Goal: Find specific page/section: Find specific page/section

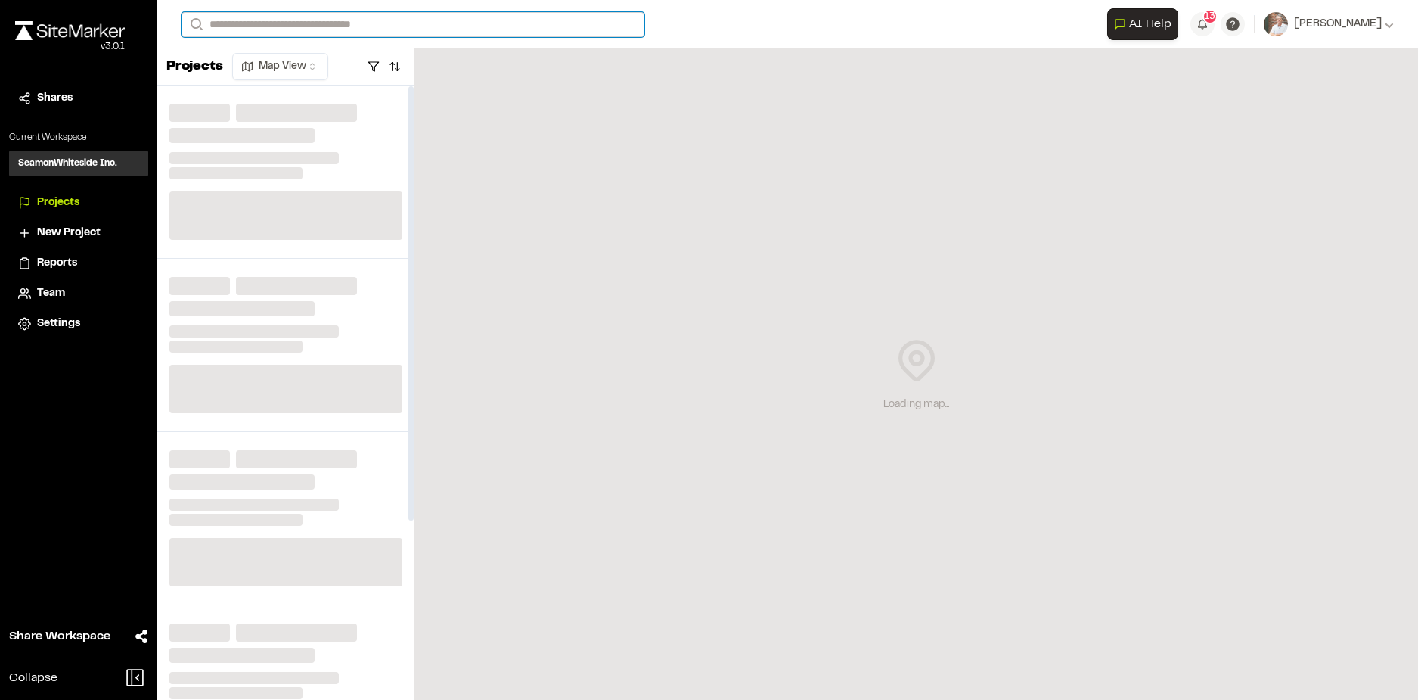
click at [288, 30] on input "Search" at bounding box center [412, 24] width 463 height 25
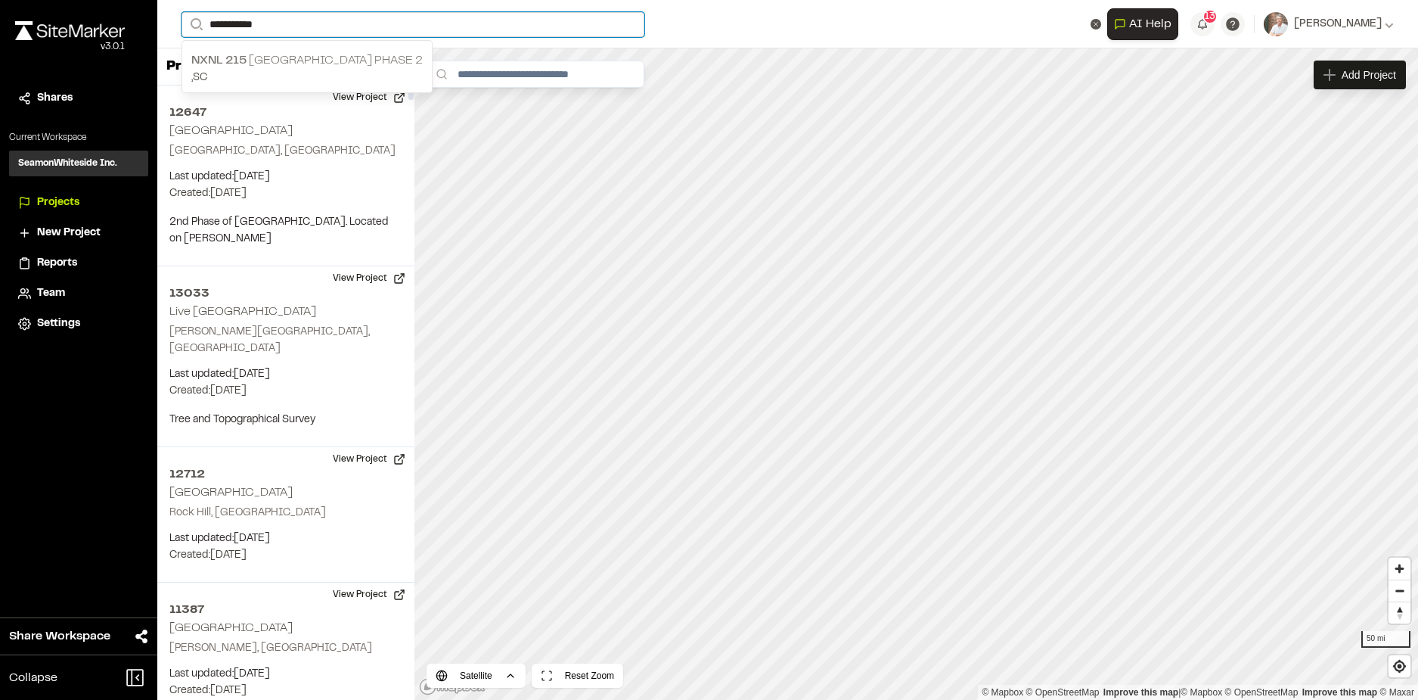
type input "**********"
click at [299, 65] on p "NXNL [STREET_ADDRESS]" at bounding box center [306, 60] width 231 height 18
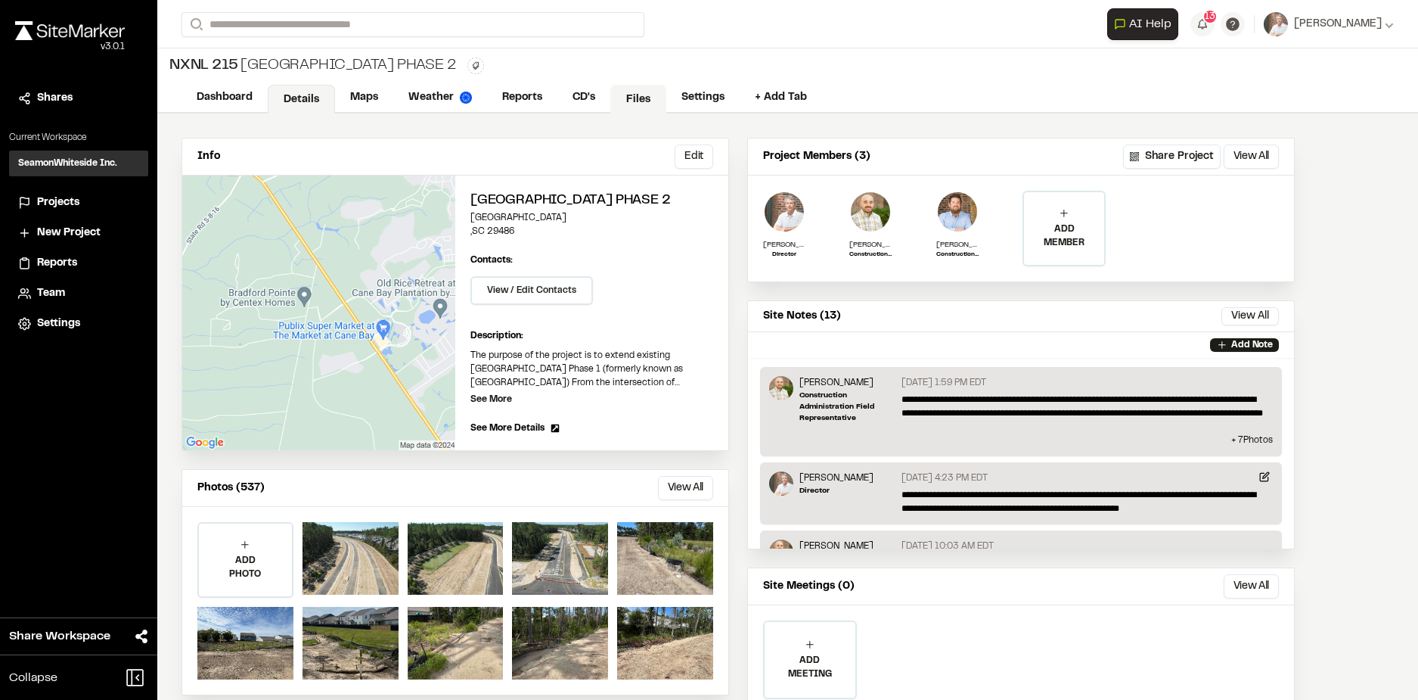
click at [631, 95] on link "Files" at bounding box center [638, 99] width 56 height 29
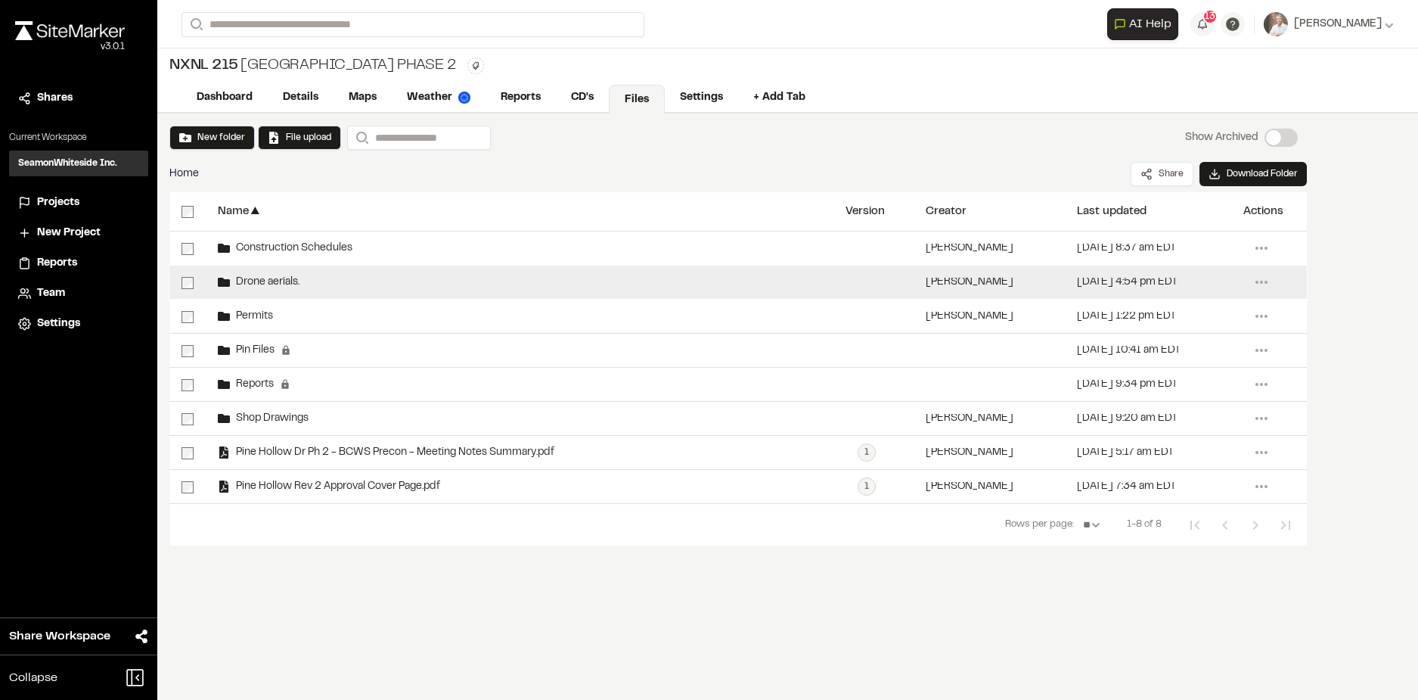
click at [280, 278] on span "Drone aerials." at bounding box center [265, 283] width 70 height 10
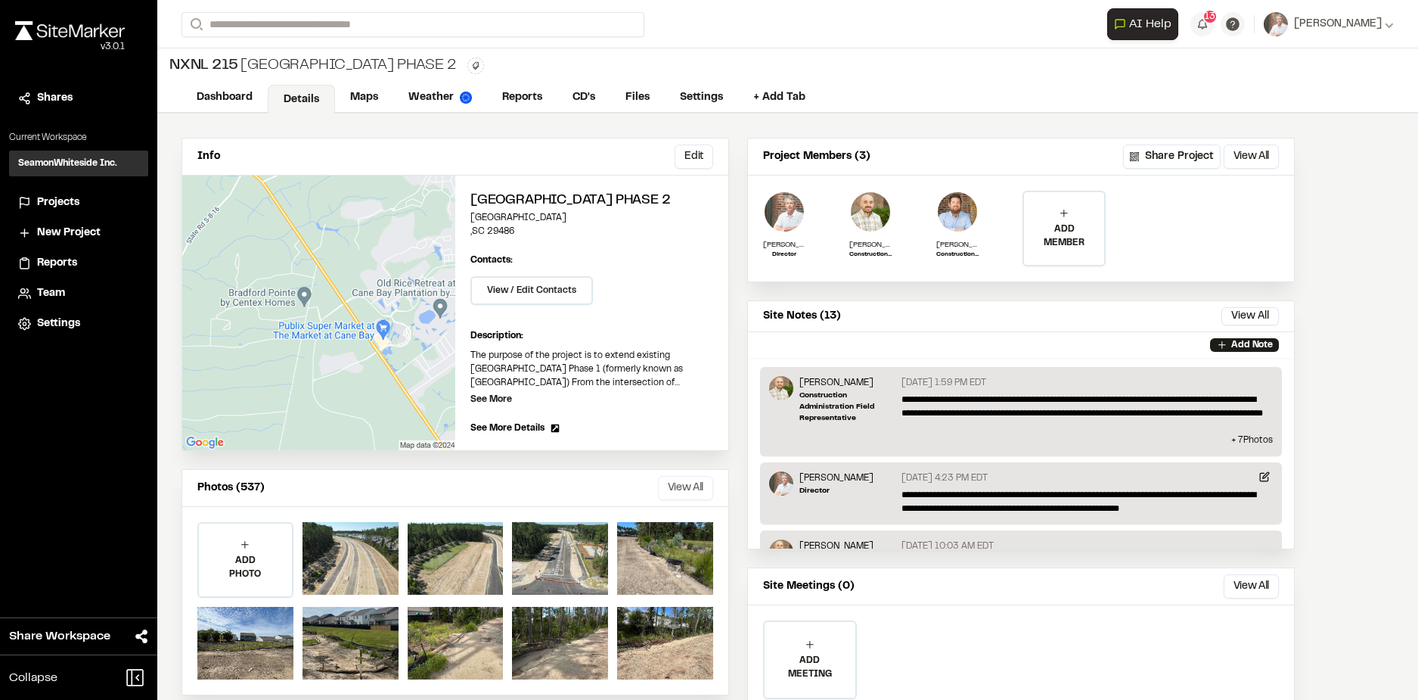
click at [680, 490] on button "View All" at bounding box center [685, 488] width 55 height 24
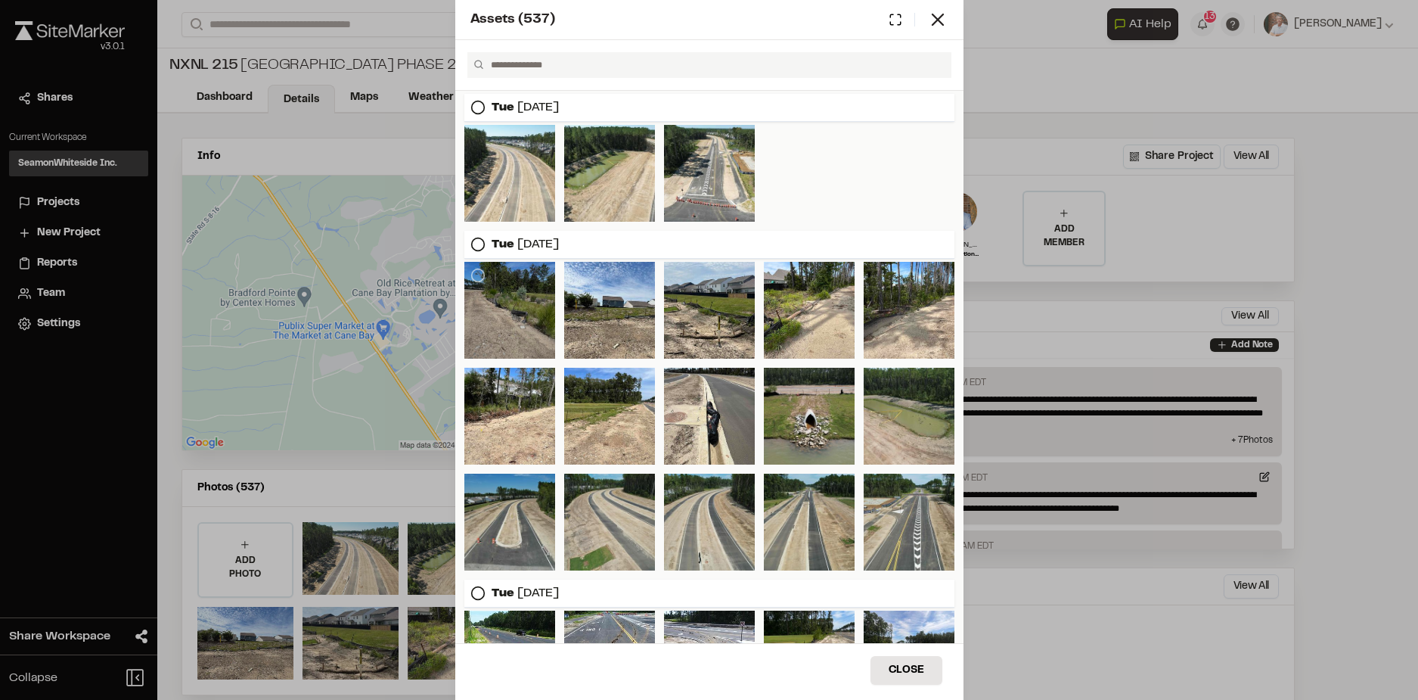
click at [505, 299] on div at bounding box center [509, 310] width 91 height 97
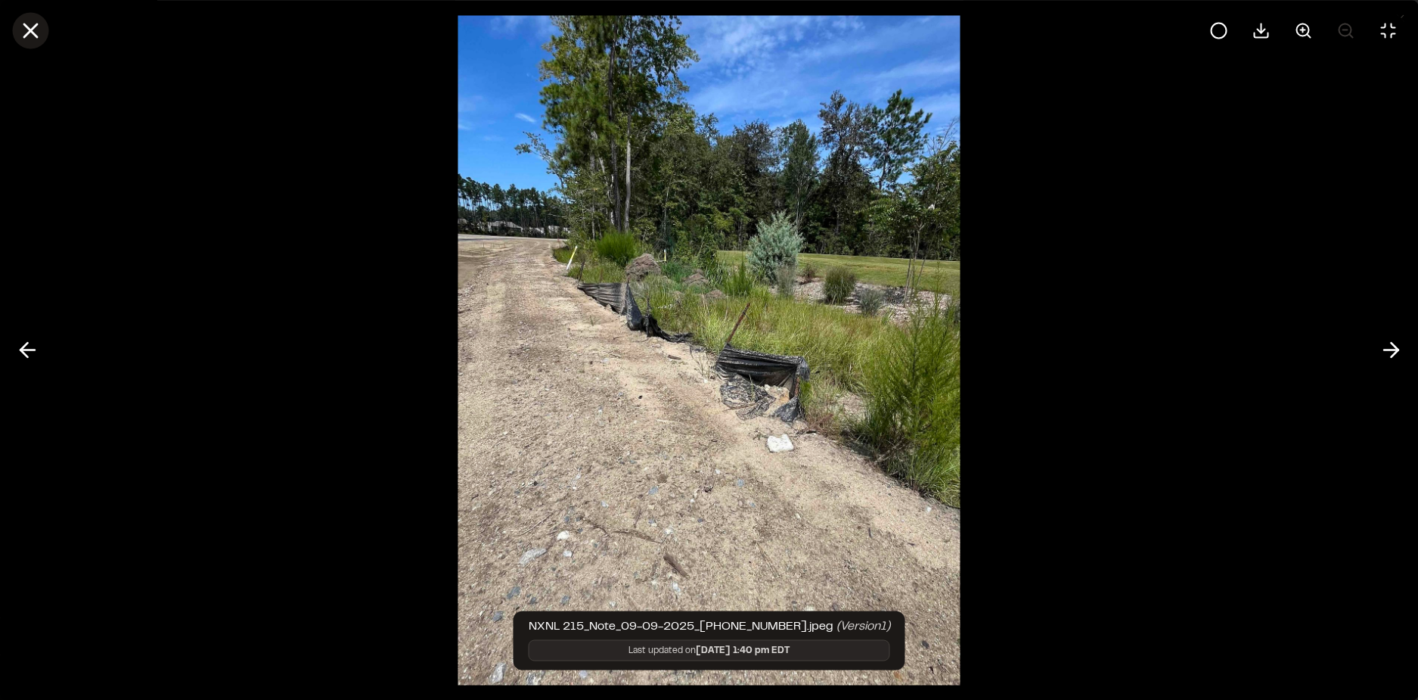
click at [29, 27] on line at bounding box center [30, 30] width 13 height 13
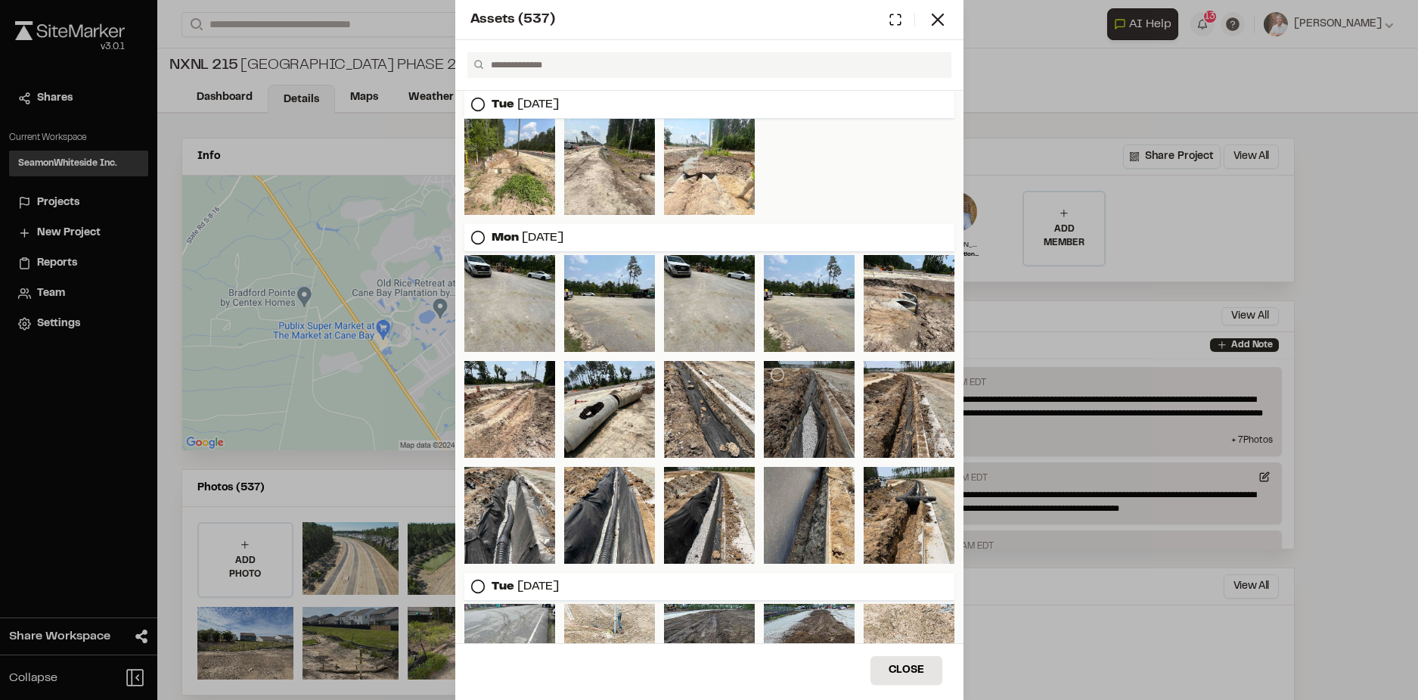
scroll to position [3405, 0]
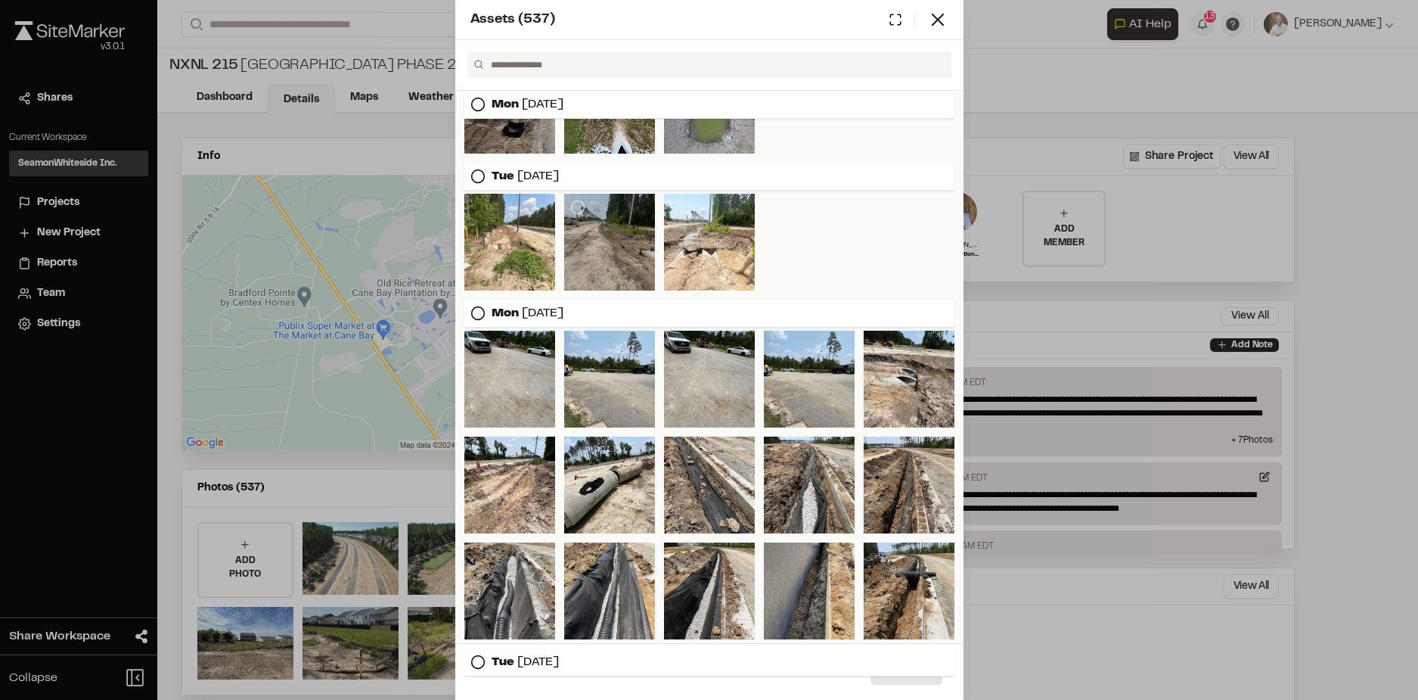
click at [606, 264] on div at bounding box center [609, 242] width 91 height 97
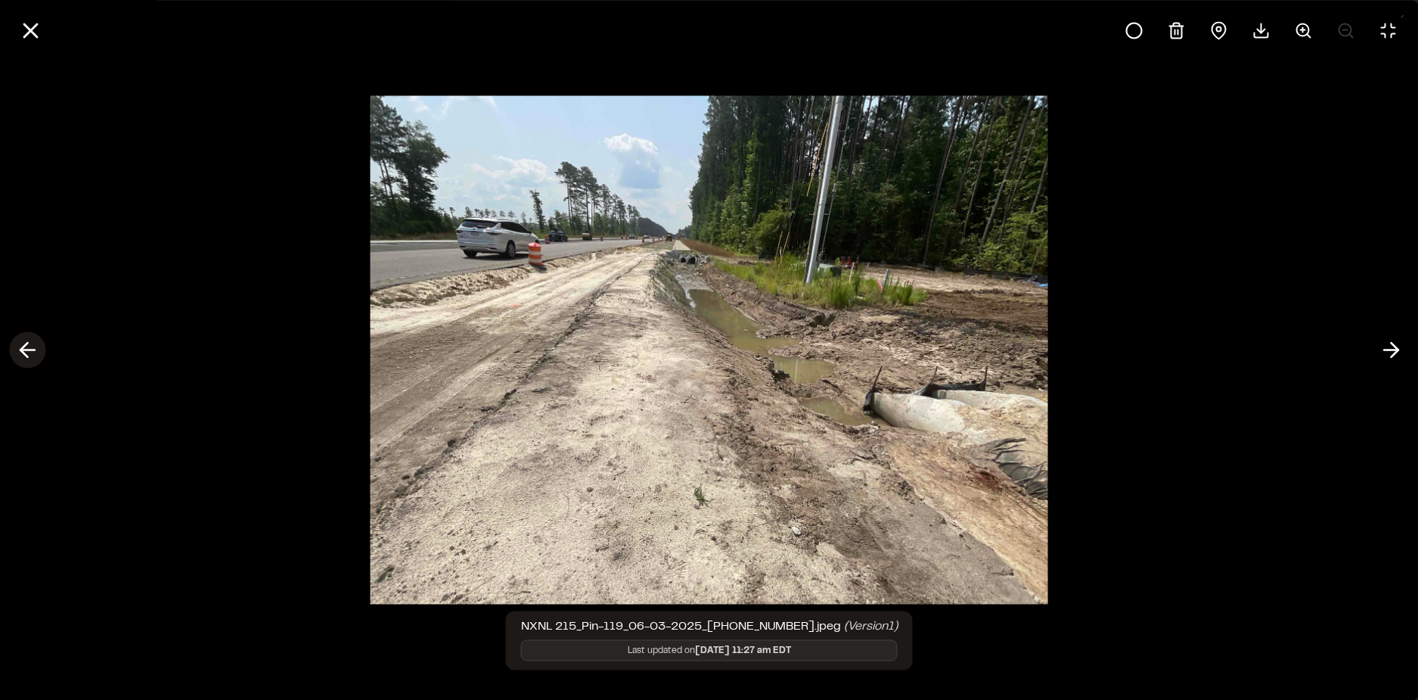
click at [35, 345] on icon at bounding box center [27, 350] width 24 height 26
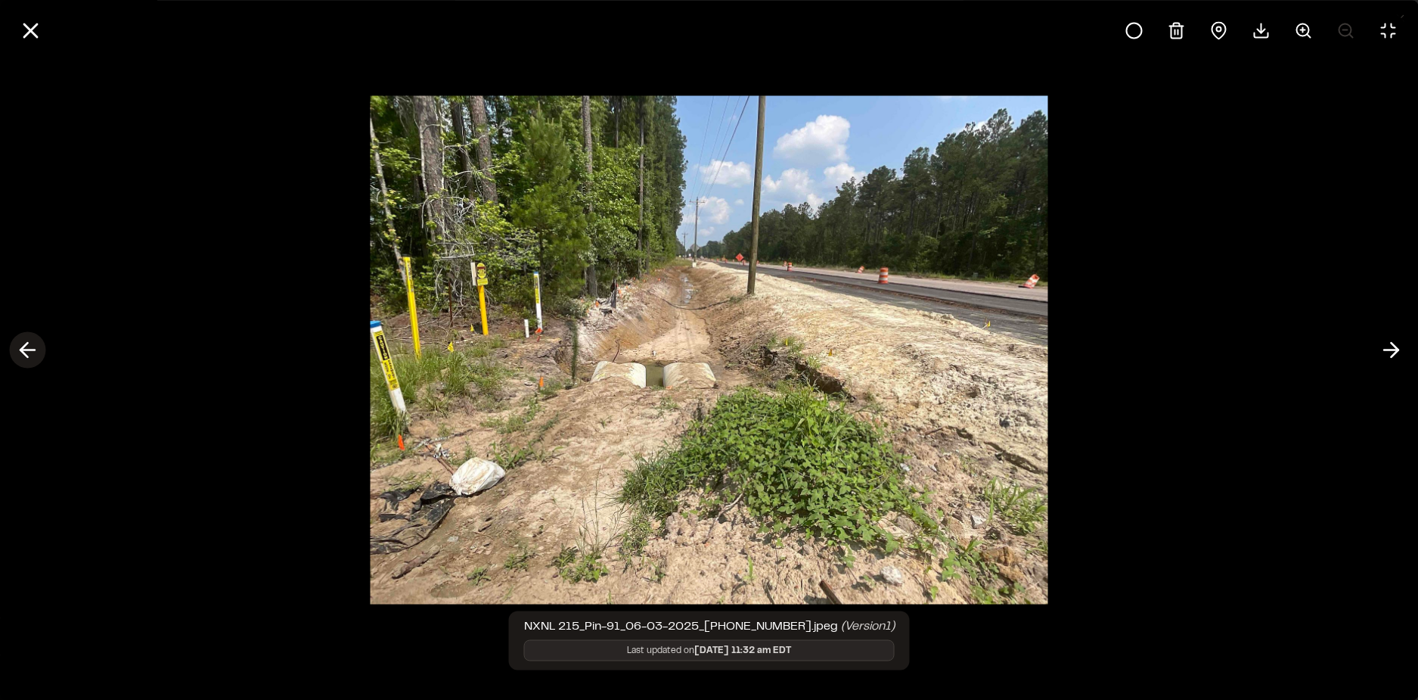
click at [34, 348] on icon at bounding box center [27, 350] width 24 height 26
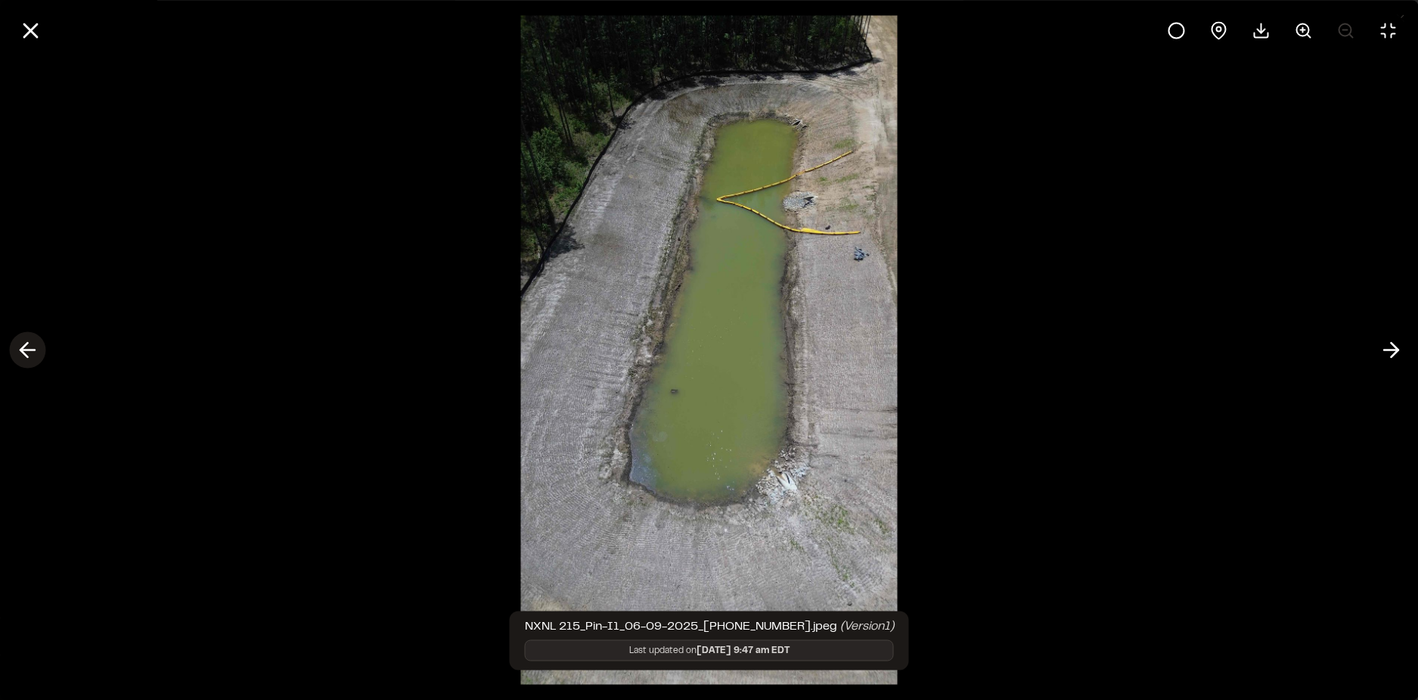
click at [34, 349] on icon at bounding box center [27, 350] width 24 height 26
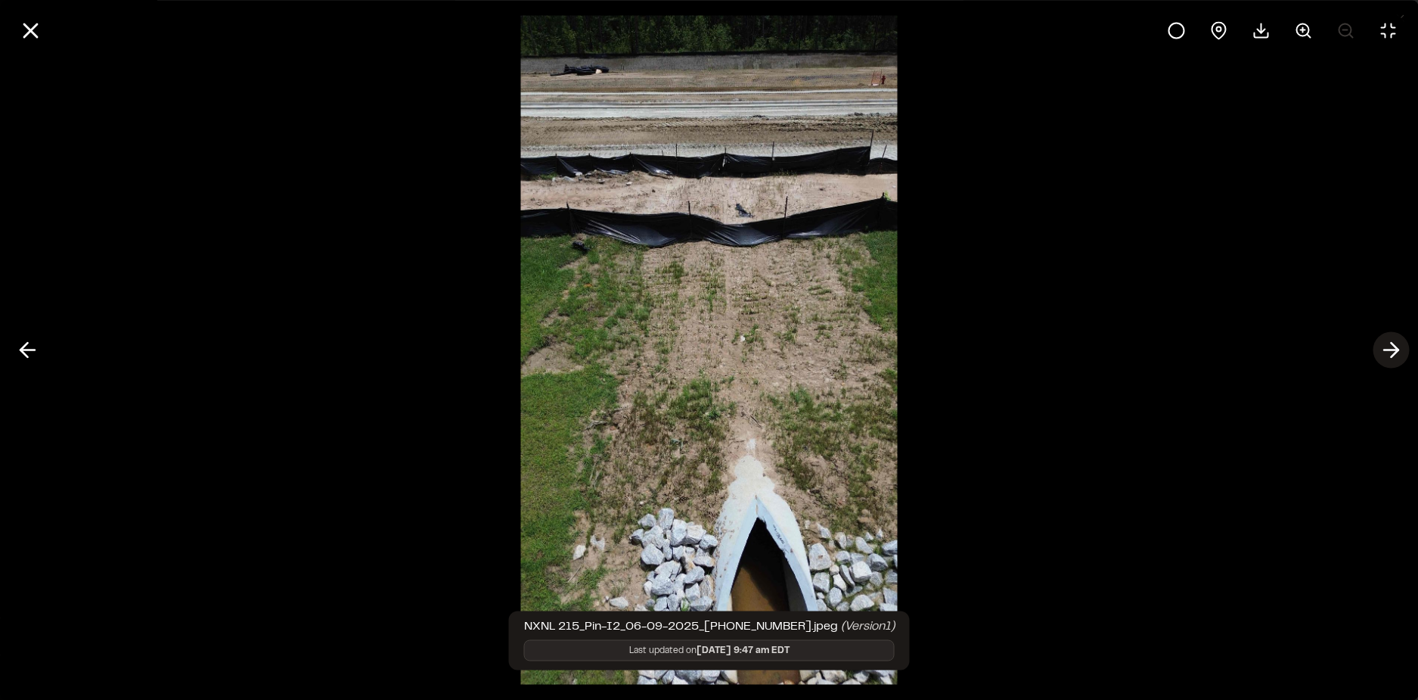
click at [1396, 358] on icon at bounding box center [1391, 350] width 24 height 26
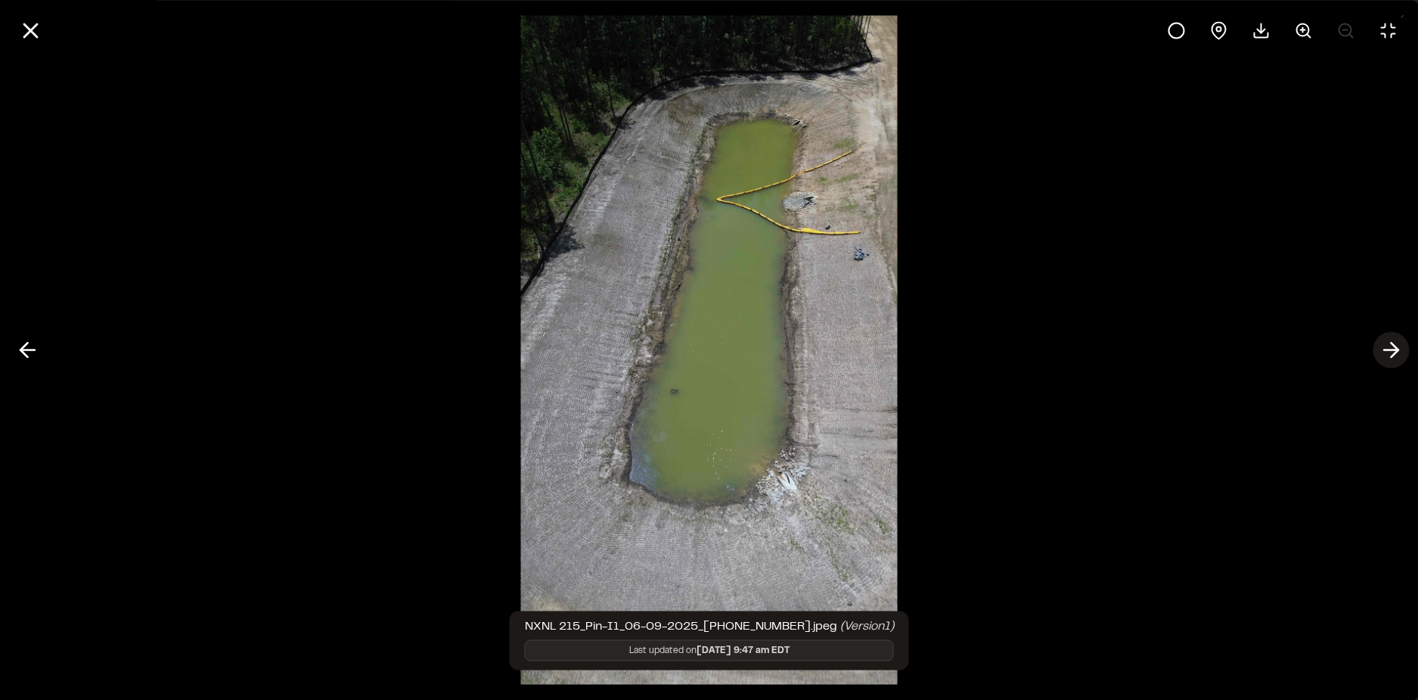
click at [1396, 358] on icon at bounding box center [1391, 350] width 24 height 26
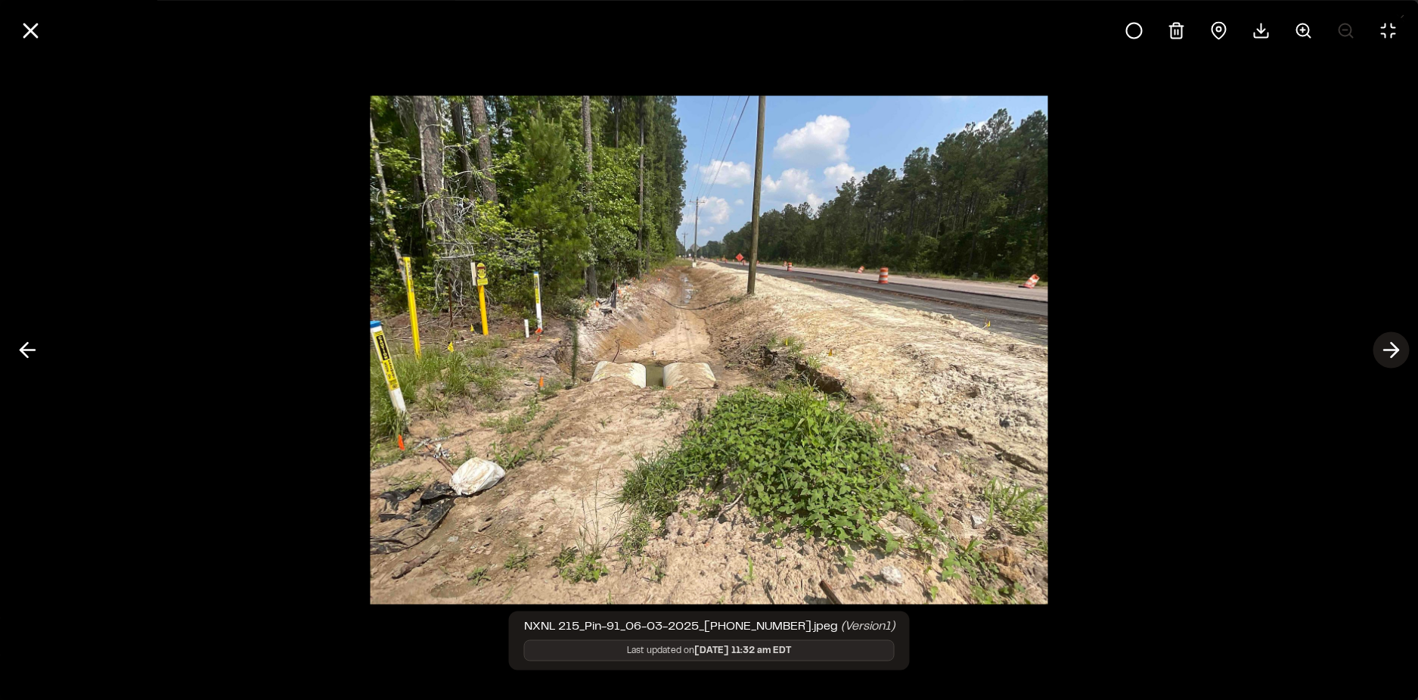
click at [1396, 358] on icon at bounding box center [1391, 350] width 24 height 26
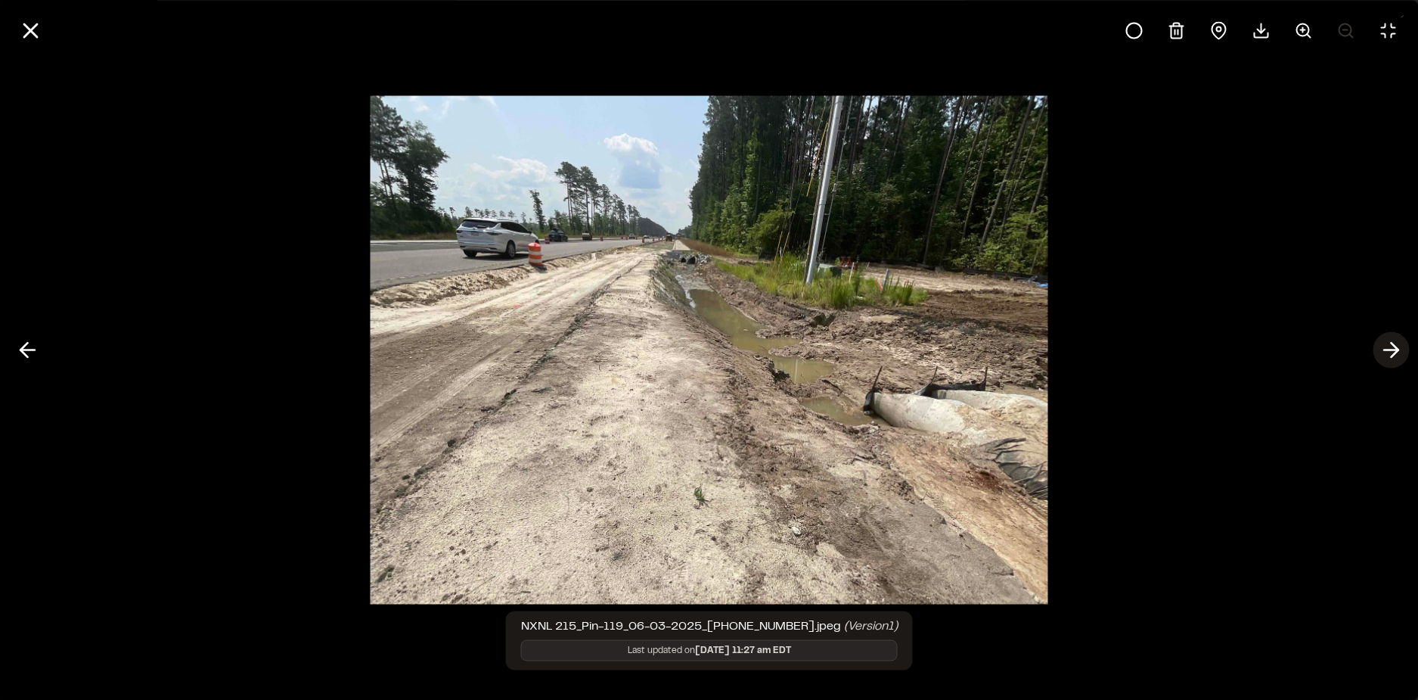
click at [1396, 358] on icon at bounding box center [1391, 350] width 24 height 26
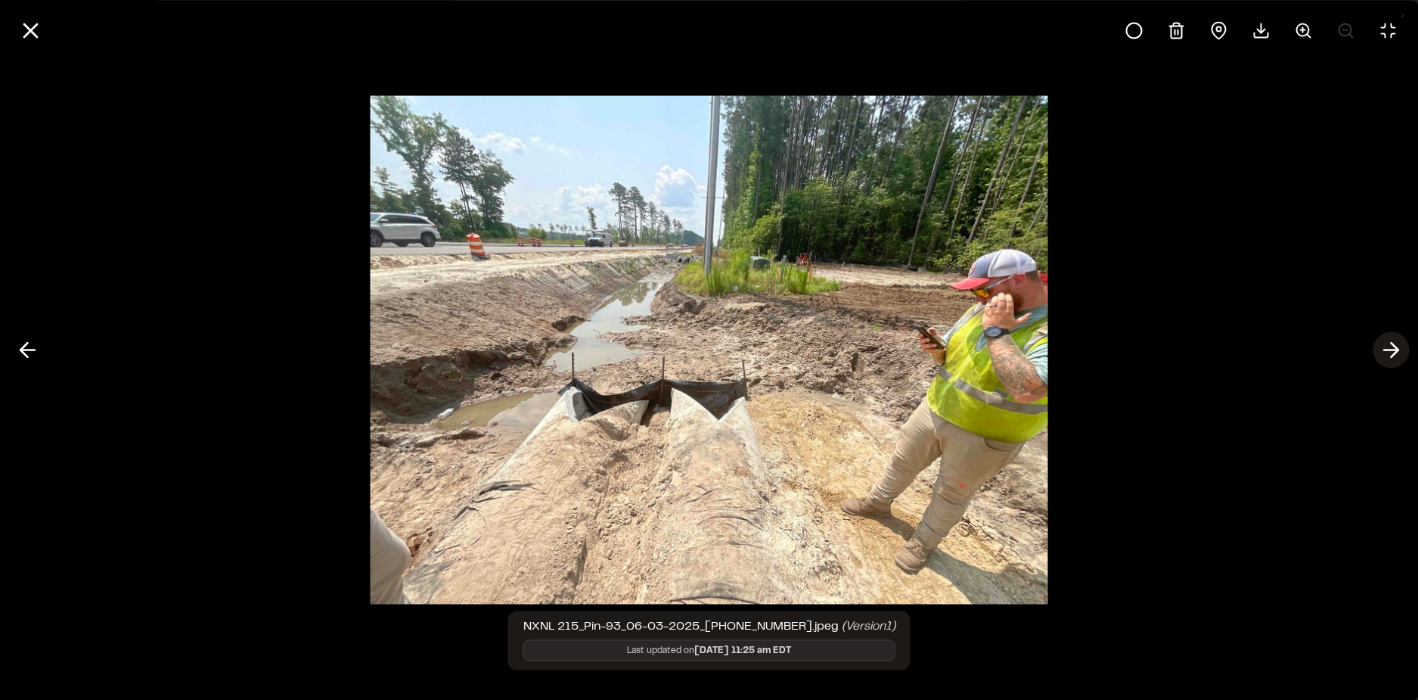
click at [1396, 358] on icon at bounding box center [1391, 350] width 24 height 26
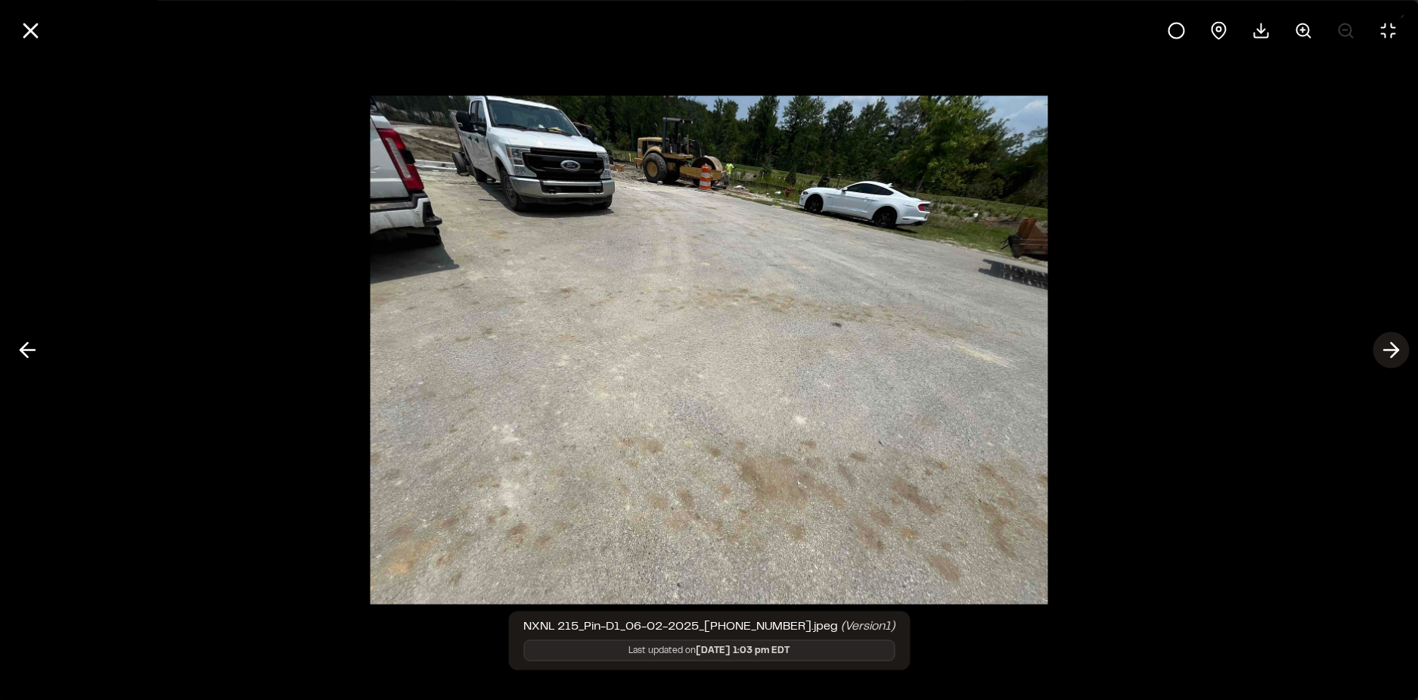
click at [1396, 358] on icon at bounding box center [1391, 350] width 24 height 26
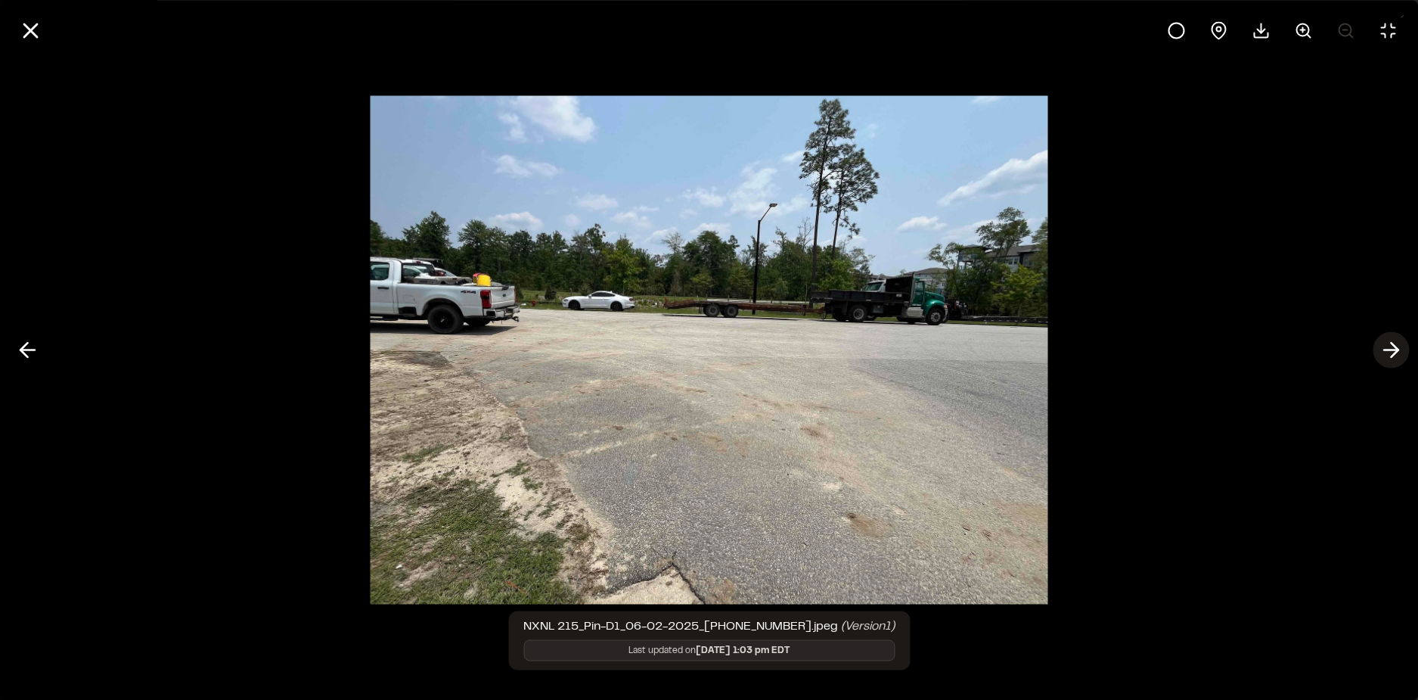
click at [1396, 358] on icon at bounding box center [1391, 350] width 24 height 26
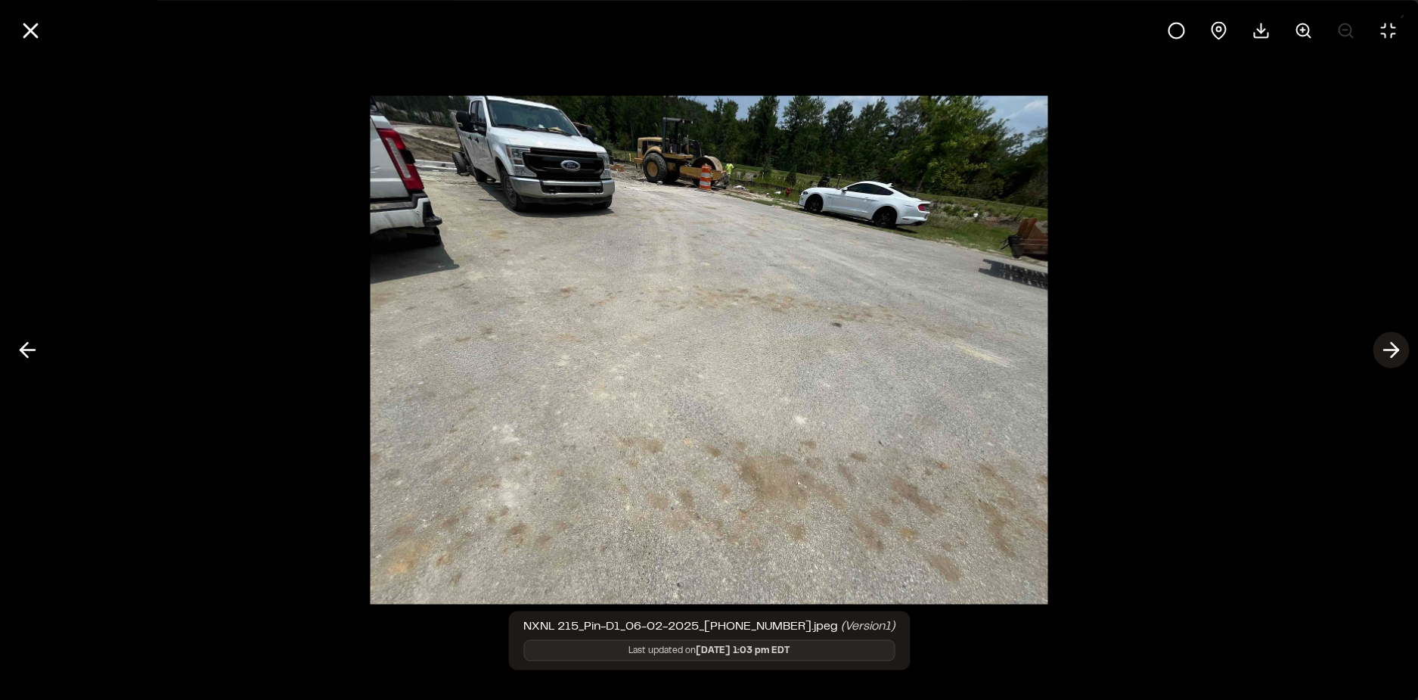
click at [1396, 358] on icon at bounding box center [1391, 350] width 24 height 26
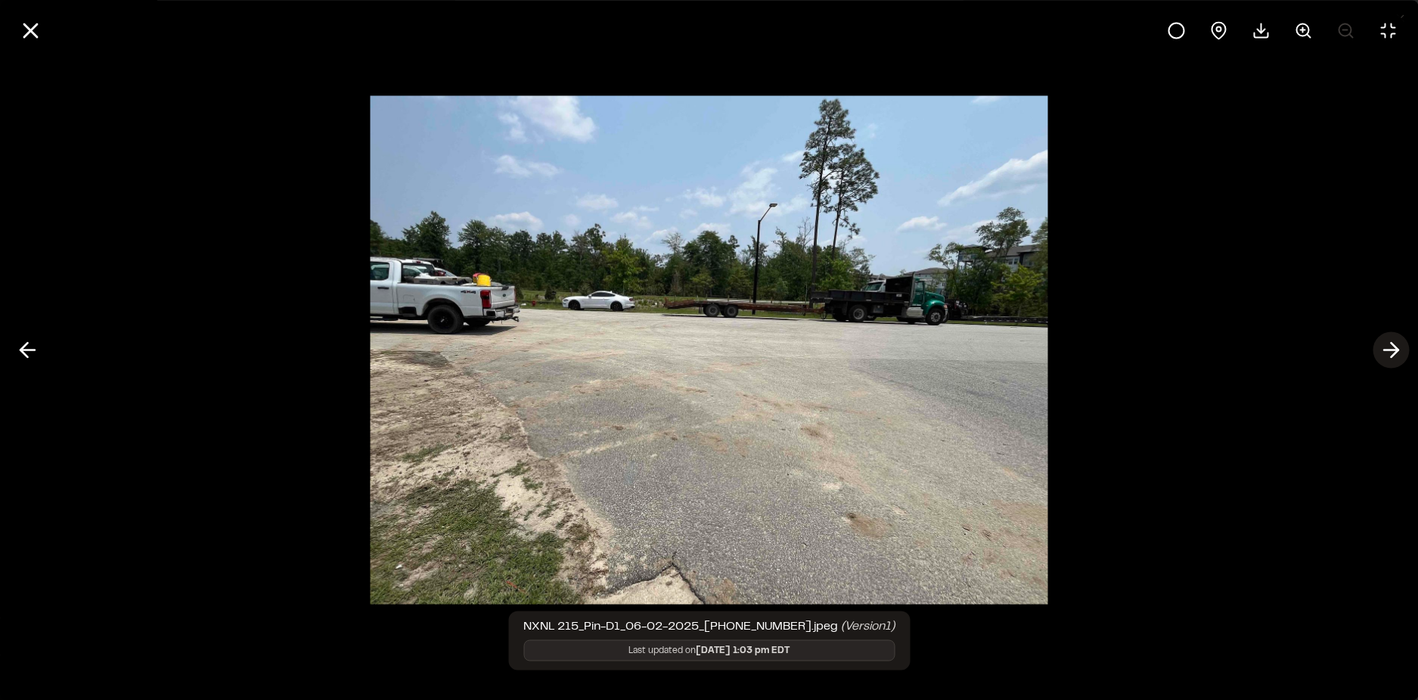
click at [1396, 358] on icon at bounding box center [1391, 350] width 24 height 26
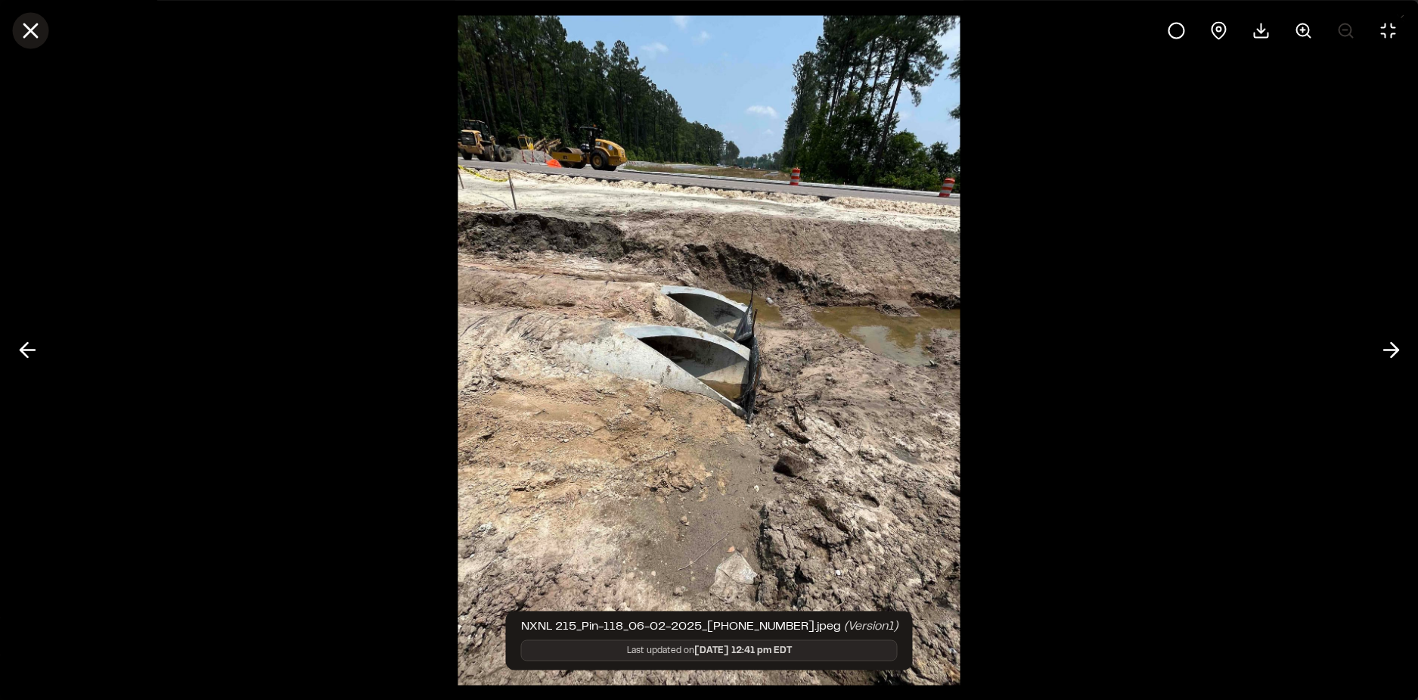
click at [35, 33] on icon at bounding box center [30, 30] width 26 height 26
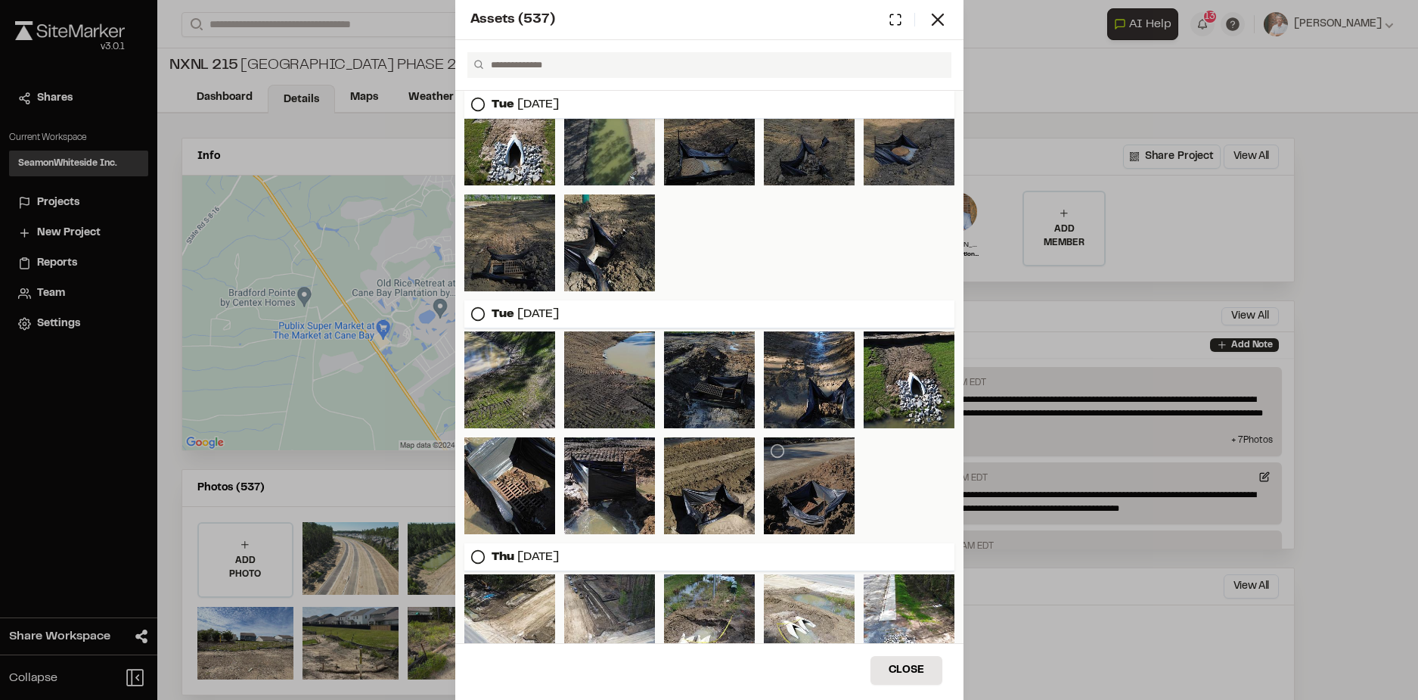
scroll to position [5829, 0]
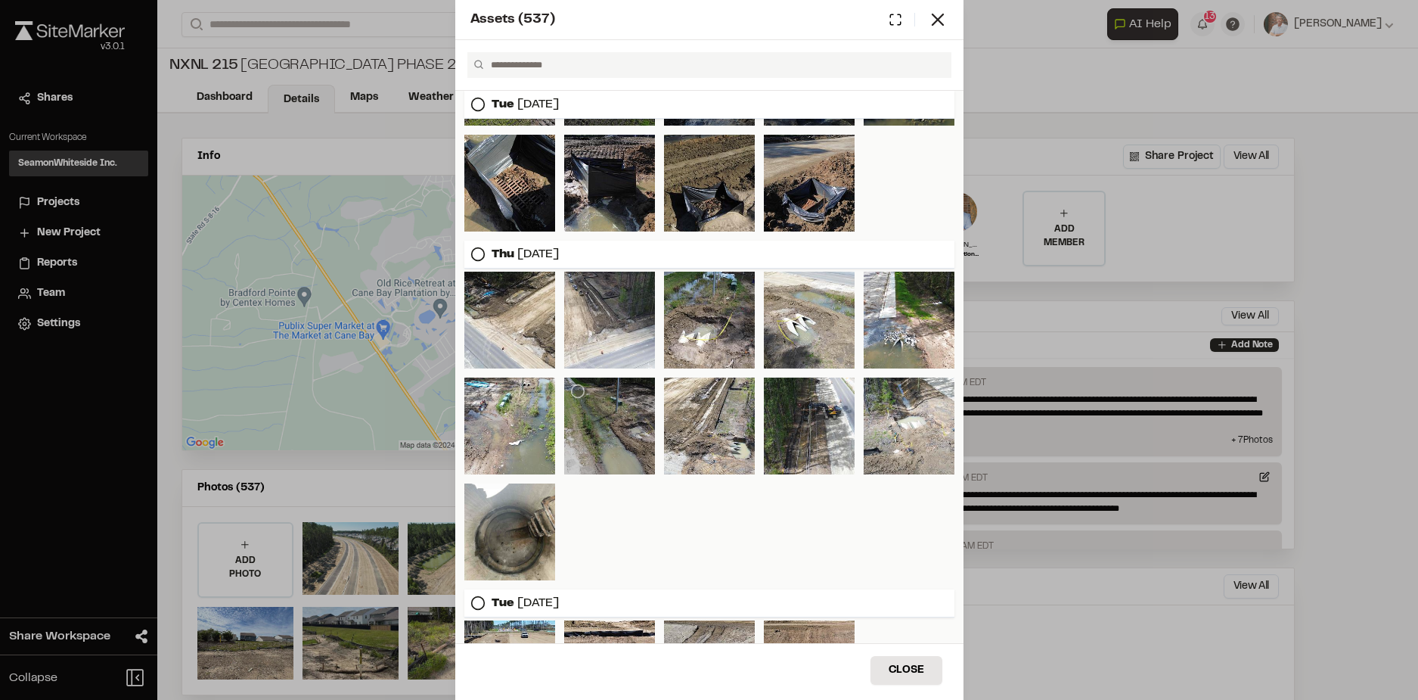
click at [591, 414] on div at bounding box center [609, 425] width 91 height 97
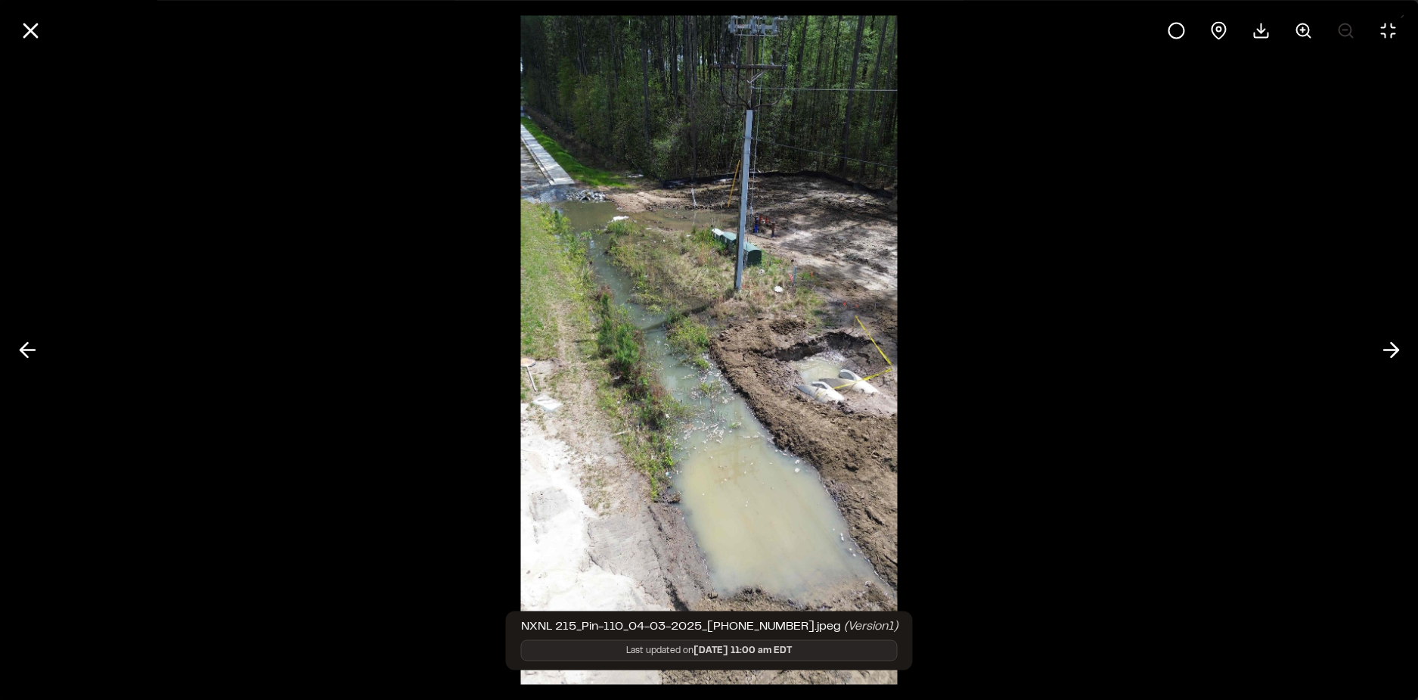
drag, startPoint x: 29, startPoint y: 25, endPoint x: 385, endPoint y: 79, distance: 360.3
click at [33, 28] on icon at bounding box center [30, 30] width 26 height 26
